Goal: Task Accomplishment & Management: Manage account settings

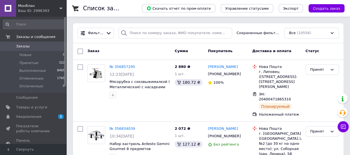
click at [20, 43] on link "Заказы 0" at bounding box center [34, 46] width 68 height 9
click at [44, 4] on span "Монблан" at bounding box center [39, 5] width 42 height 5
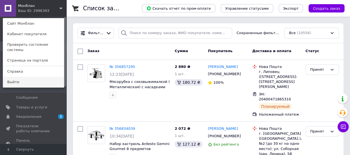
click at [35, 77] on link "Выйти" at bounding box center [33, 82] width 61 height 11
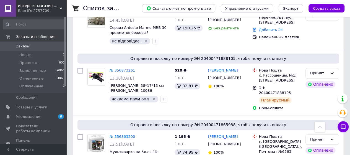
scroll to position [95, 0]
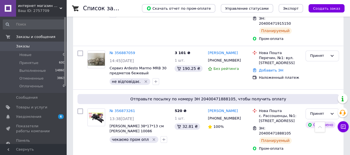
click at [20, 45] on span "Заказы" at bounding box center [23, 46] width 14 height 5
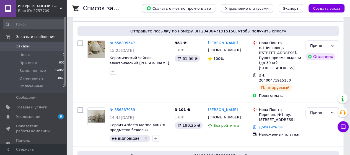
scroll to position [62, 0]
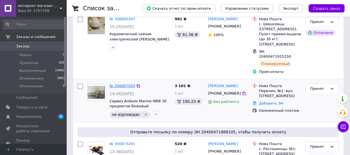
click at [121, 85] on link "№ 356887059" at bounding box center [122, 86] width 25 height 4
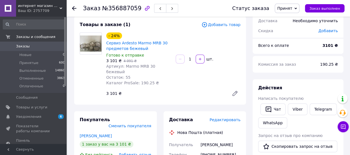
scroll to position [38, 0]
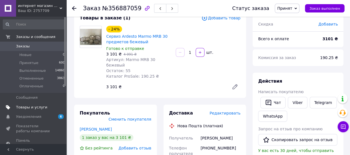
click at [32, 105] on span "Товары и услуги" at bounding box center [31, 107] width 31 height 5
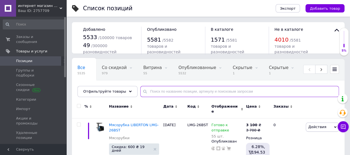
click at [179, 92] on input "text" at bounding box center [239, 91] width 199 height 11
type input "marmo"
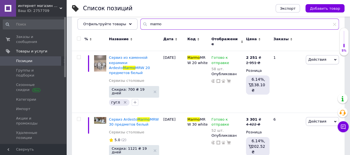
scroll to position [80, 0]
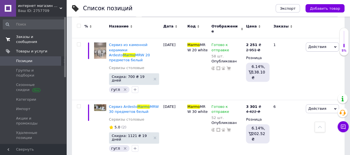
click at [29, 33] on link "Заказы и сообщения 0 0" at bounding box center [34, 39] width 68 height 14
